Goal: Transaction & Acquisition: Purchase product/service

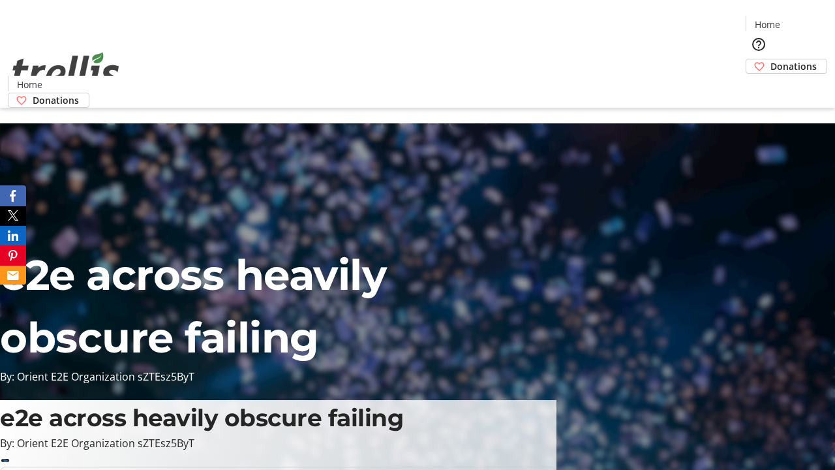
click at [771, 59] on span "Donations" at bounding box center [794, 66] width 46 height 14
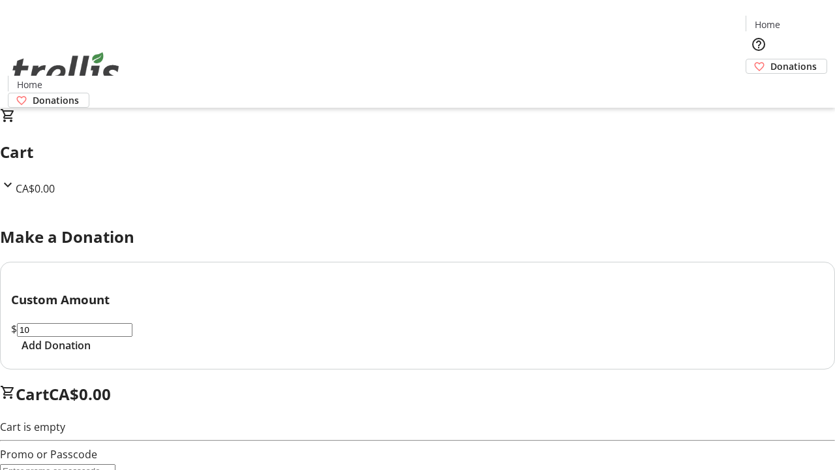
click at [91, 353] on span "Add Donation" at bounding box center [56, 345] width 69 height 16
select select "CA"
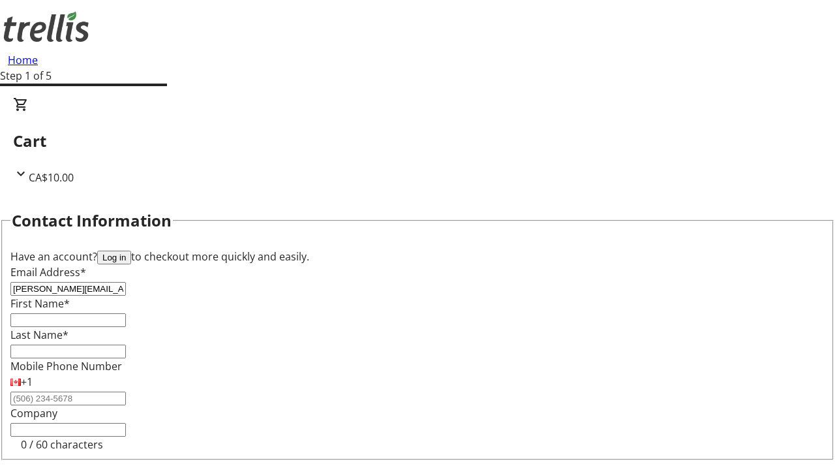
type input "[PERSON_NAME][EMAIL_ADDRESS][DOMAIN_NAME]"
type input "[PERSON_NAME]"
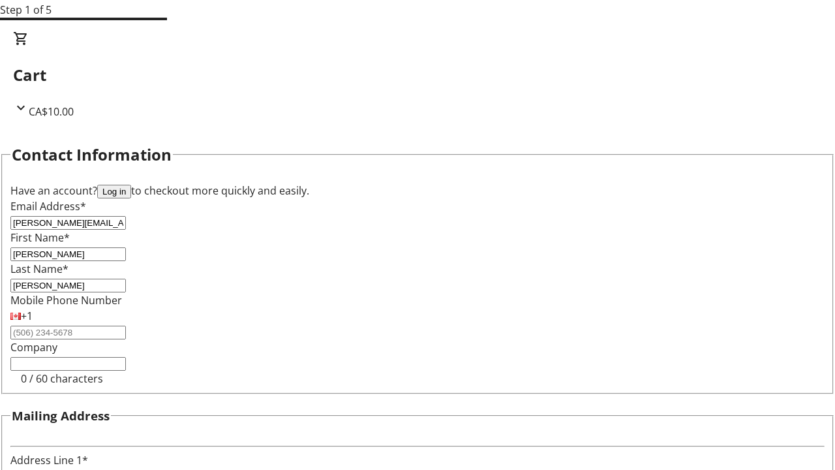
type input "[STREET_ADDRESS][PERSON_NAME]"
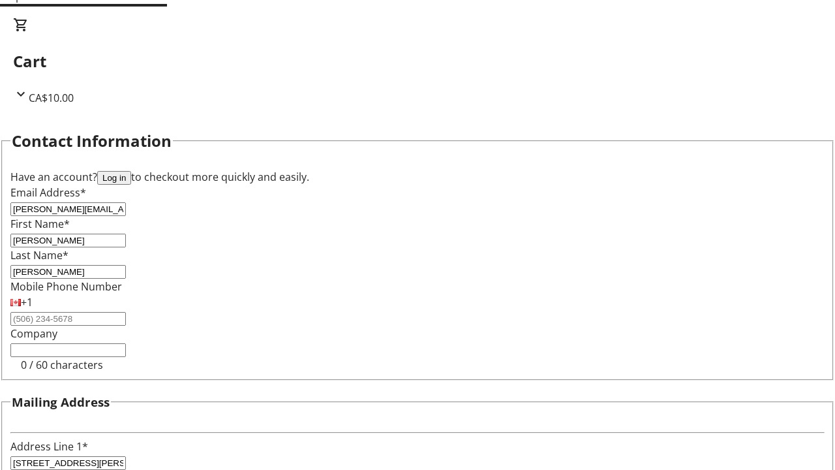
type input "Kelowna"
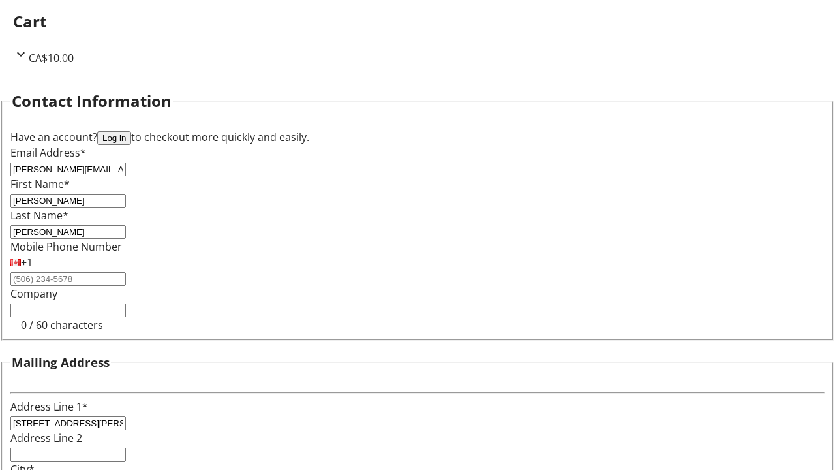
select select "BC"
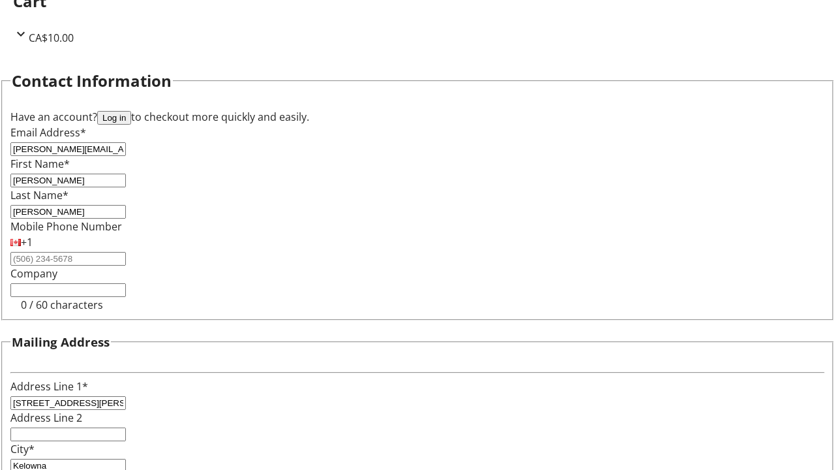
type input "Kelowna"
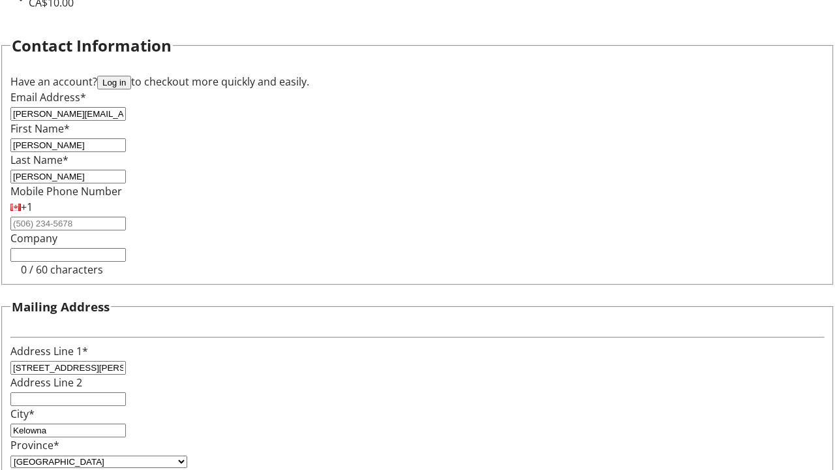
type input "V1Y 0C2"
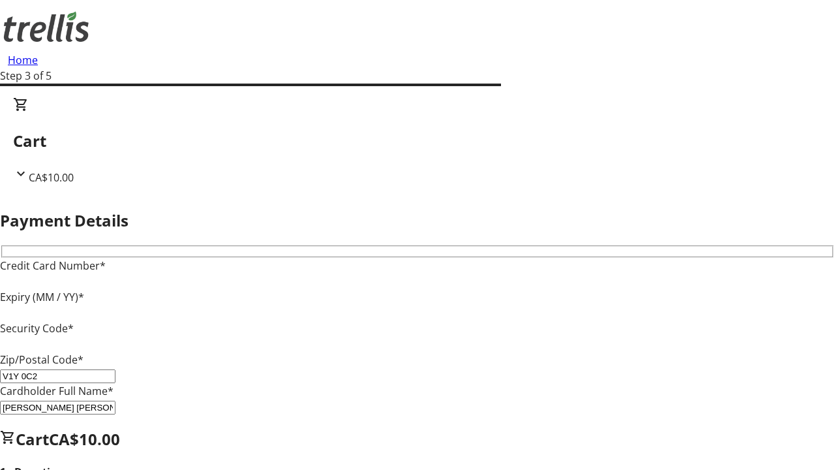
type input "V1Y 0C2"
